Goal: Obtain resource: Obtain resource

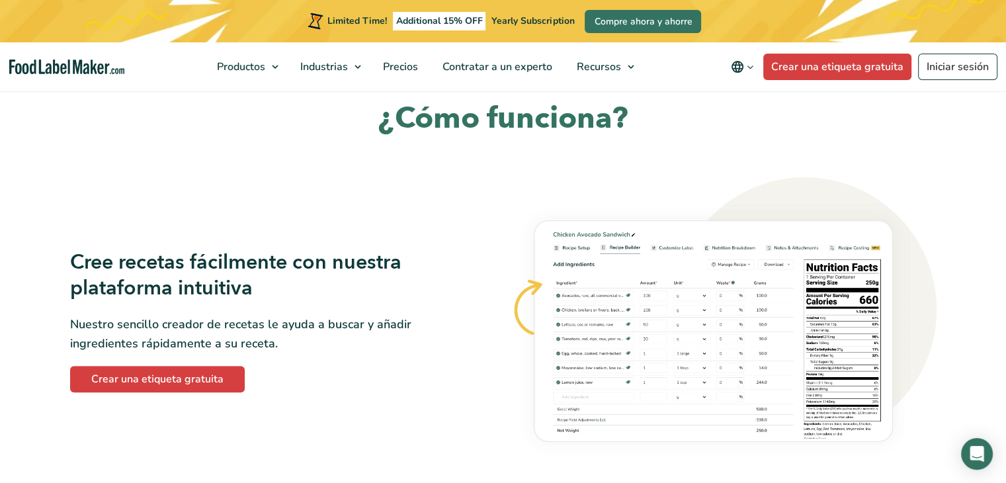
scroll to position [794, 0]
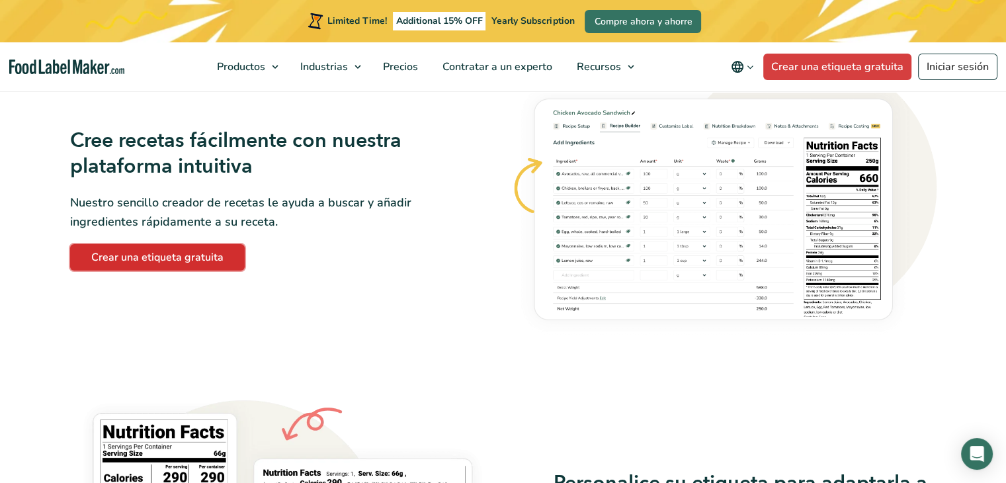
click at [206, 264] on link "Crear una etiqueta gratuita" at bounding box center [157, 257] width 175 height 26
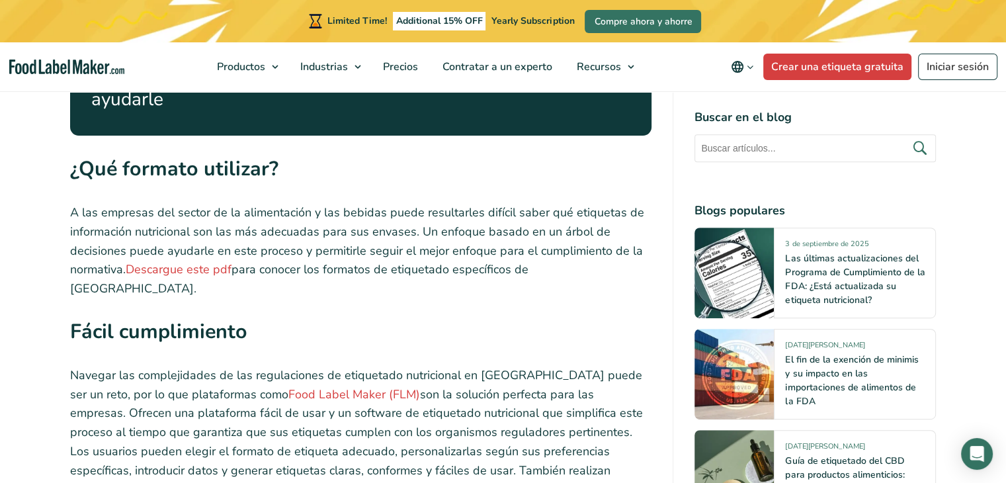
scroll to position [5621, 0]
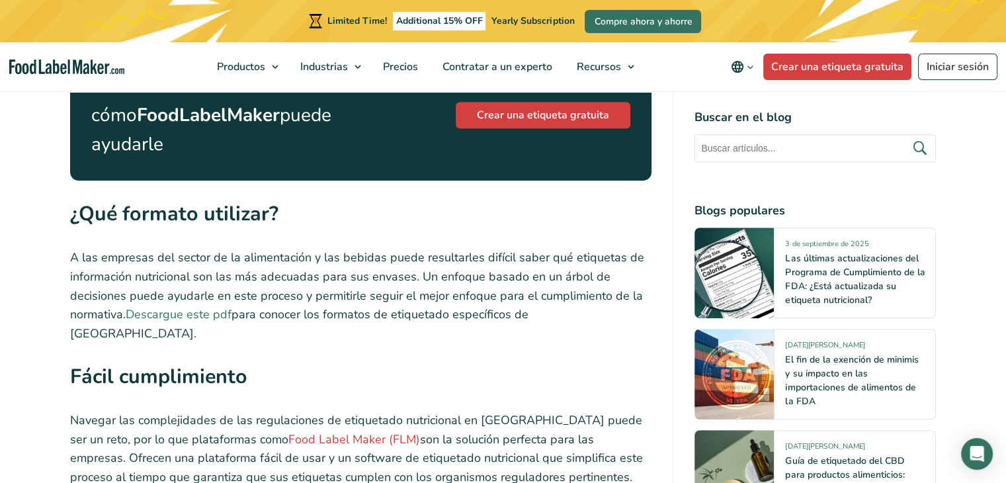
click at [176, 306] on link "Descargue este pdf" at bounding box center [179, 314] width 106 height 16
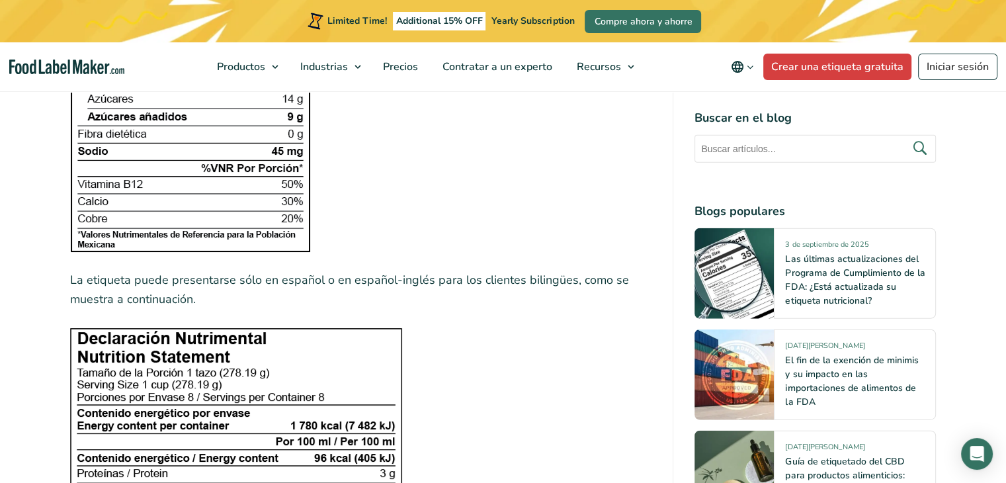
scroll to position [2778, 0]
